Goal: Check status: Check status

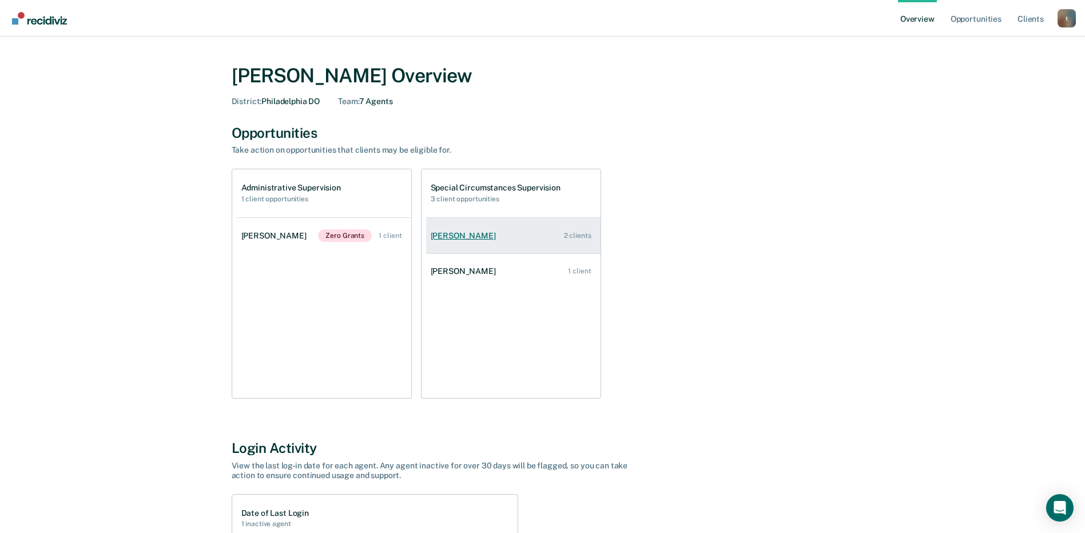
click at [518, 224] on link "[PERSON_NAME] 2 clients" at bounding box center [513, 236] width 174 height 33
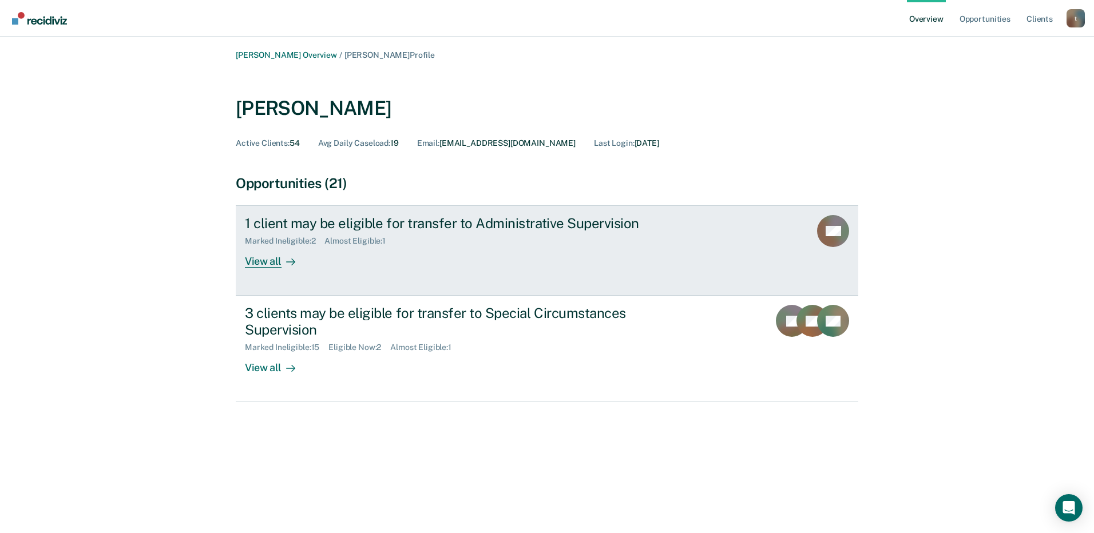
click at [499, 232] on div "Marked Ineligible : 2 Almost Eligible : 1" at bounding box center [446, 239] width 402 height 14
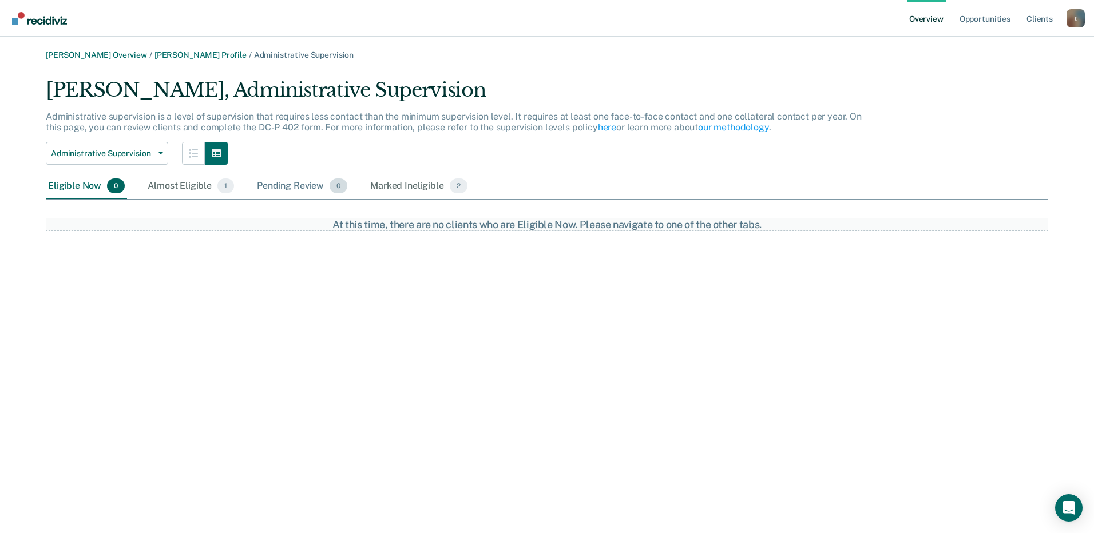
click at [275, 188] on div "Pending Review 0" at bounding box center [302, 186] width 95 height 25
click at [216, 188] on div "Almost Eligible 1" at bounding box center [190, 186] width 91 height 25
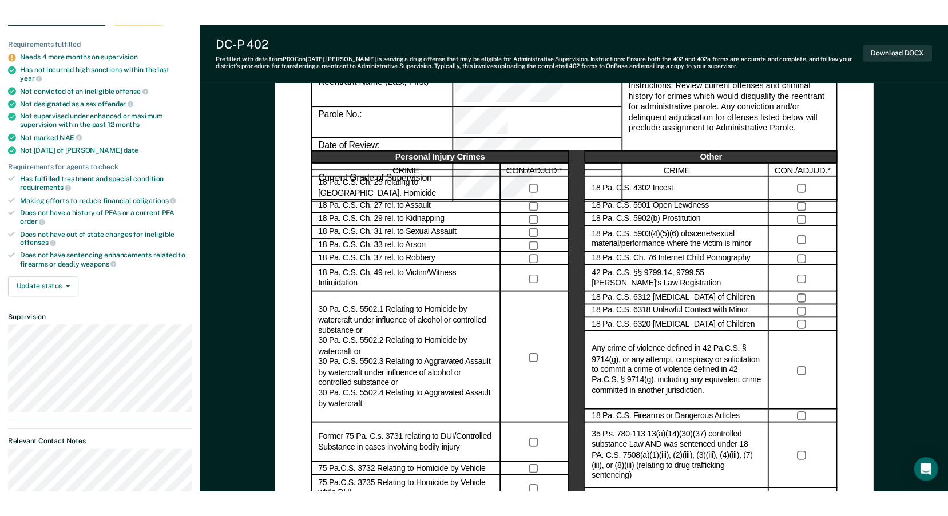
scroll to position [114, 0]
